Goal: Check status: Check status

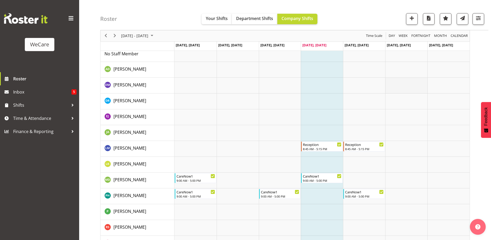
scroll to position [1350, 0]
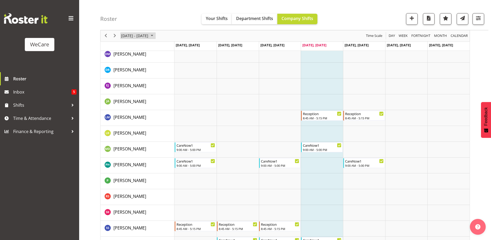
click at [155, 35] on span "September 2025" at bounding box center [152, 36] width 6 height 7
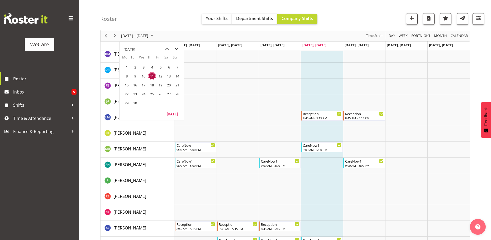
click at [177, 47] on span "next month" at bounding box center [176, 48] width 9 height 9
click at [168, 49] on span "previous month" at bounding box center [166, 48] width 9 height 9
drag, startPoint x: 127, startPoint y: 103, endPoint x: 172, endPoint y: 104, distance: 45.4
click at [127, 103] on span "29" at bounding box center [127, 103] width 8 height 8
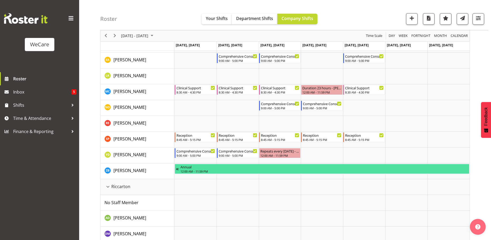
scroll to position [1139, 0]
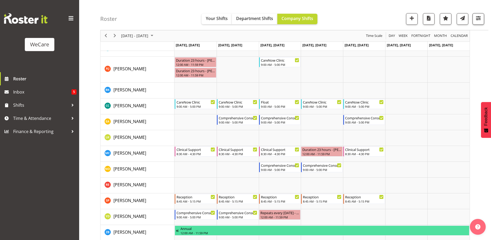
click at [481, 16] on div "Roster Your Shifts Department Shifts Company Shifts All Locations Clear Busines…" at bounding box center [294, 15] width 388 height 30
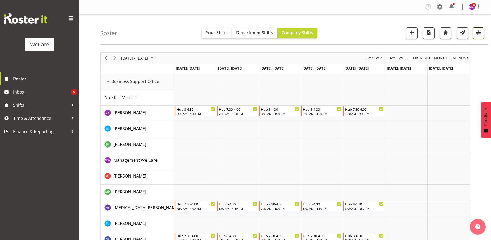
click at [479, 32] on span "button" at bounding box center [478, 32] width 7 height 7
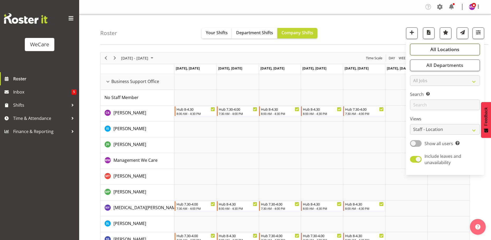
click at [466, 49] on button "All Locations" at bounding box center [445, 50] width 70 height 12
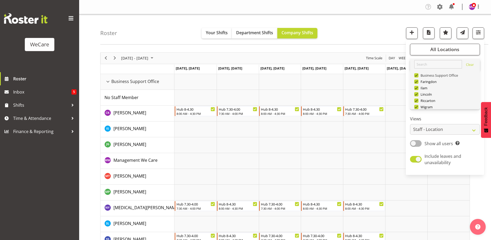
click at [417, 74] on span at bounding box center [416, 75] width 4 height 4
click at [417, 74] on input "Business Support Office" at bounding box center [415, 75] width 3 height 3
checkbox input "false"
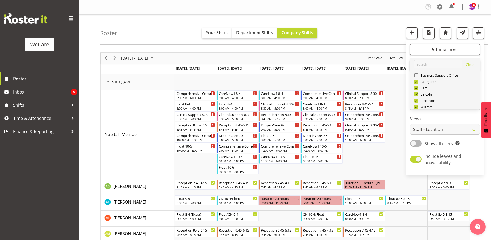
click at [417, 81] on span at bounding box center [416, 82] width 4 height 4
click at [417, 81] on input "Faringdon" at bounding box center [415, 81] width 3 height 3
checkbox input "false"
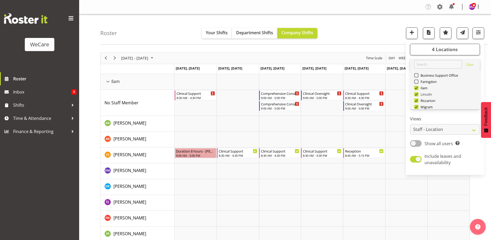
click at [417, 94] on span at bounding box center [416, 94] width 4 height 4
click at [417, 94] on input "Lincoln" at bounding box center [415, 94] width 3 height 3
checkbox input "false"
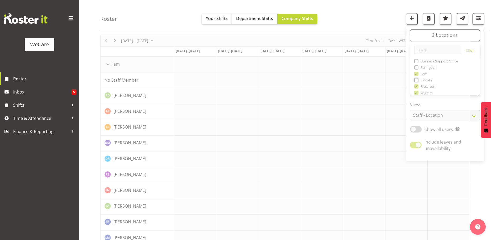
scroll to position [26, 0]
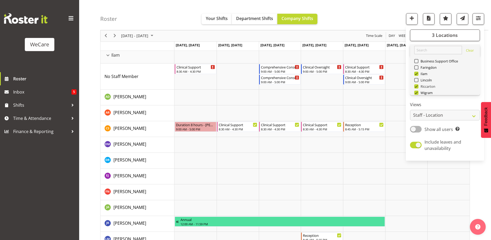
click at [417, 86] on span at bounding box center [416, 86] width 4 height 4
click at [417, 86] on input "Riccarton" at bounding box center [415, 86] width 3 height 3
checkbox input "false"
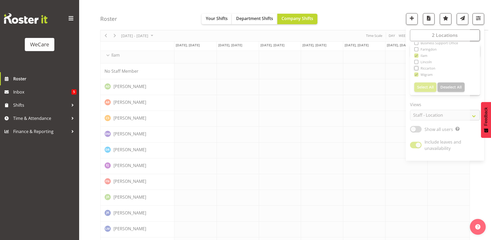
scroll to position [19, 0]
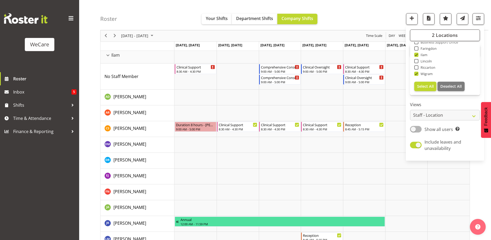
click at [455, 103] on label "Views" at bounding box center [445, 105] width 70 height 6
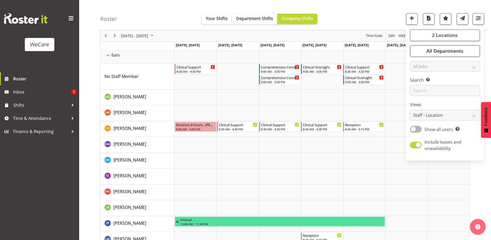
click at [462, 52] on span "All Departments" at bounding box center [444, 51] width 37 height 6
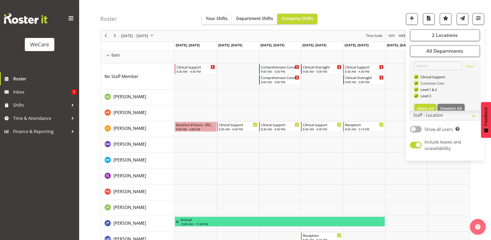
click at [417, 82] on span at bounding box center [416, 83] width 4 height 4
click at [417, 82] on input "Customer Care" at bounding box center [415, 83] width 3 height 3
checkbox input "false"
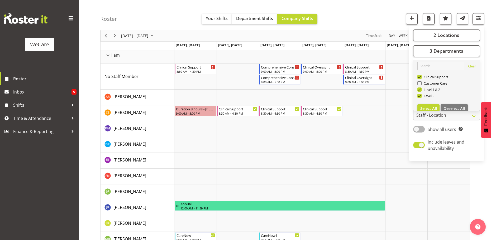
click at [420, 89] on span at bounding box center [419, 90] width 4 height 4
click at [420, 89] on input "Level 1 & 2" at bounding box center [418, 89] width 3 height 3
checkbox input "false"
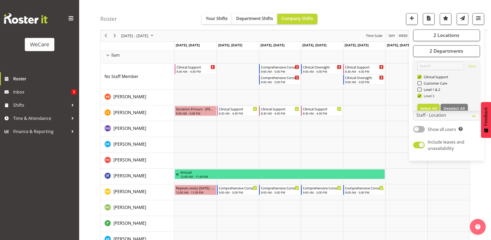
click at [420, 95] on span at bounding box center [419, 96] width 4 height 4
click at [420, 95] on input "Level 3" at bounding box center [418, 95] width 3 height 3
checkbox input "false"
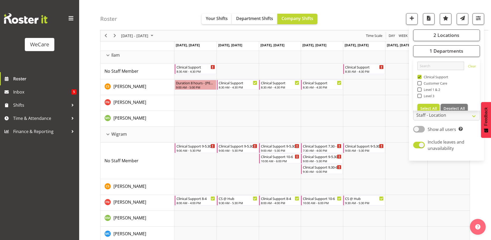
click at [141, 9] on div "Roster Your Shifts Department Shifts Company Shifts 2 Locations Clear Business …" at bounding box center [294, 15] width 388 height 30
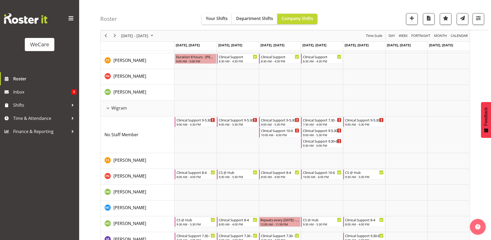
scroll to position [33, 0]
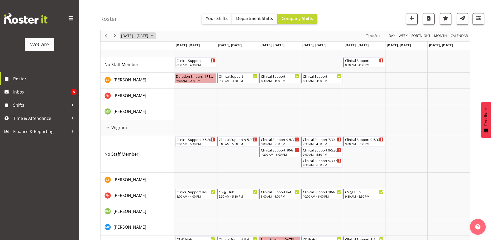
click at [155, 36] on span "September 2025" at bounding box center [152, 36] width 6 height 7
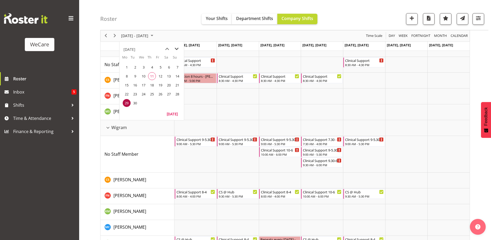
click at [178, 49] on span "next month" at bounding box center [176, 48] width 9 height 9
click at [127, 74] on span "6" at bounding box center [127, 76] width 8 height 8
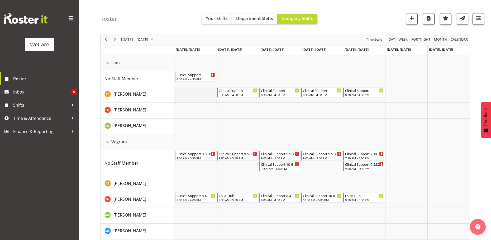
scroll to position [26, 0]
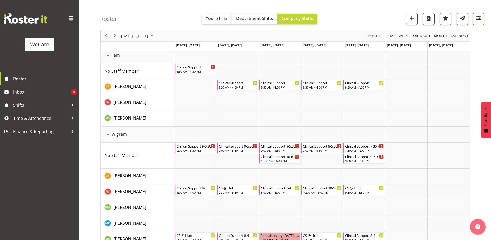
click at [479, 22] on span "button" at bounding box center [478, 18] width 7 height 7
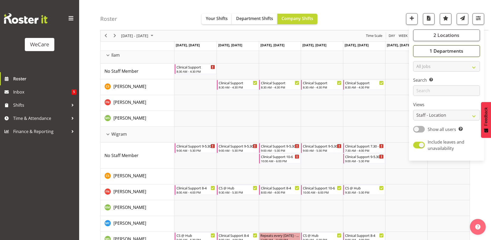
click at [452, 49] on span "1 Departments" at bounding box center [446, 51] width 34 height 6
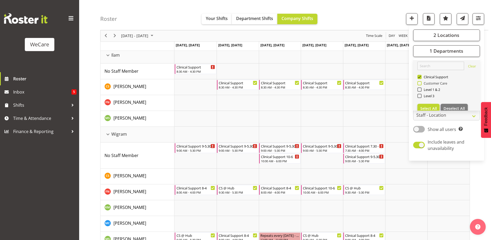
click at [419, 84] on span at bounding box center [419, 83] width 4 height 4
click at [419, 84] on input "Customer Care" at bounding box center [418, 83] width 3 height 3
checkbox input "true"
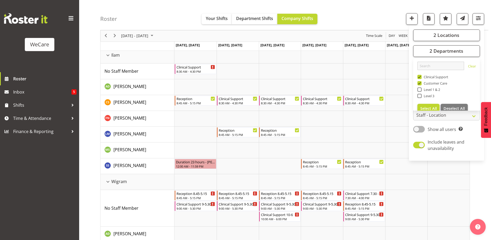
click at [356, 14] on div "Roster Your Shifts Department Shifts Company Shifts 2 Locations Clear Business …" at bounding box center [294, 15] width 388 height 30
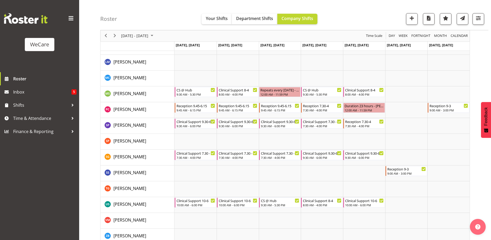
scroll to position [302, 0]
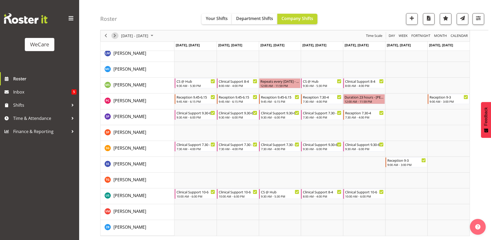
click at [116, 35] on span "Next" at bounding box center [115, 36] width 6 height 7
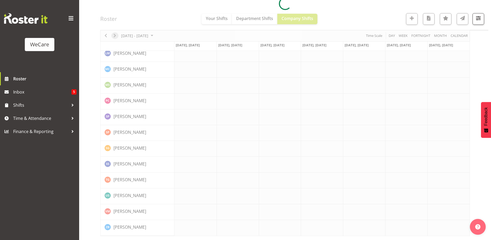
scroll to position [281, 0]
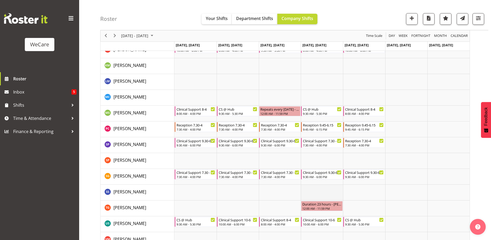
scroll to position [223, 0]
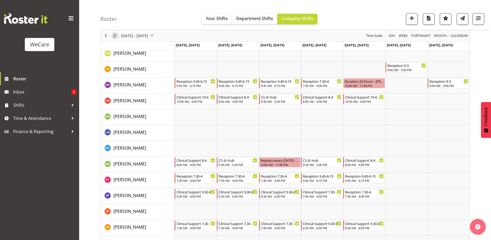
click at [111, 35] on button "Next" at bounding box center [114, 36] width 7 height 7
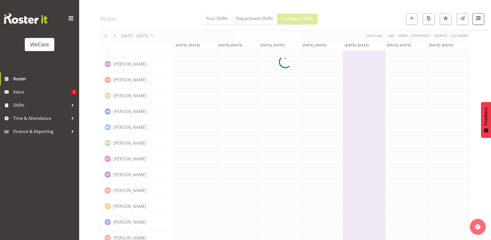
scroll to position [0, 0]
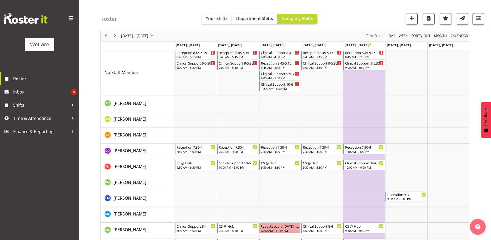
scroll to position [181, 0]
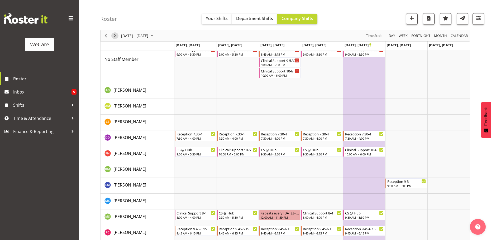
click at [114, 34] on span "Next" at bounding box center [115, 36] width 6 height 7
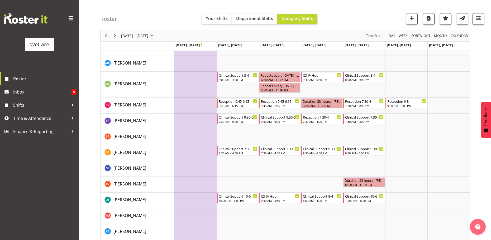
scroll to position [386, 0]
